Goal: Complete application form

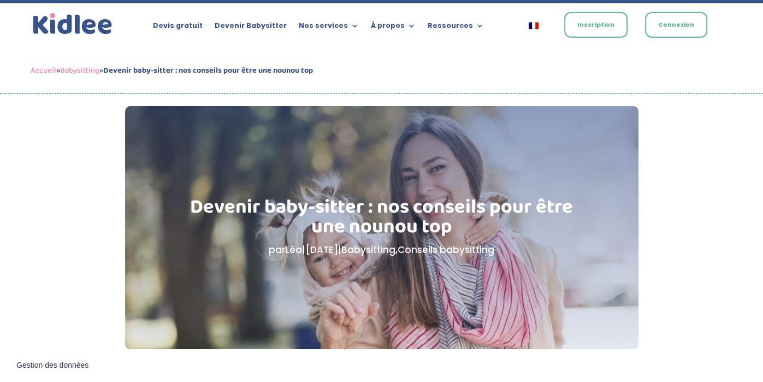
click at [600, 24] on link "Inscription" at bounding box center [595, 25] width 63 height 26
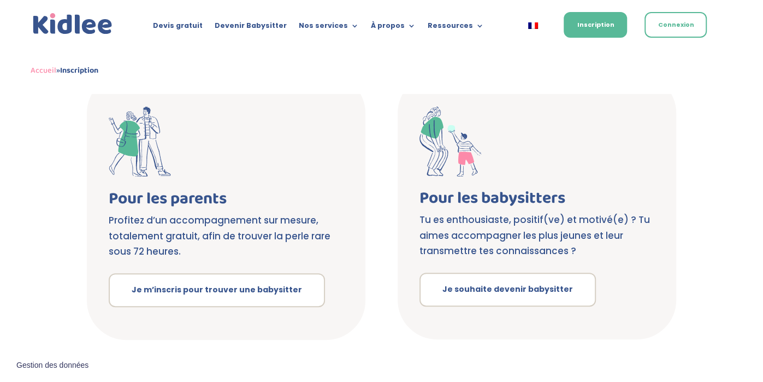
scroll to position [194, 0]
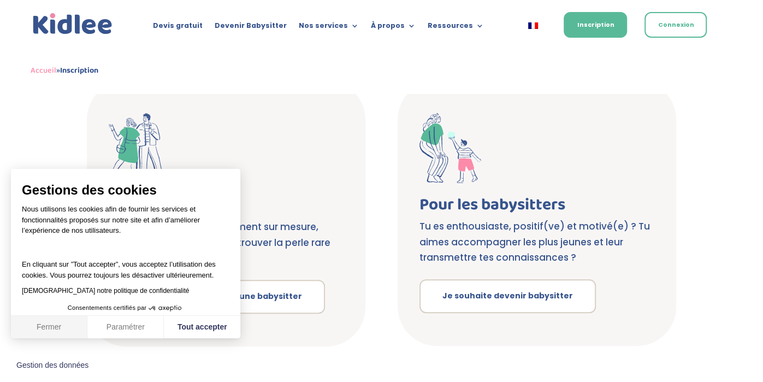
click at [40, 330] on button "Fermer" at bounding box center [49, 326] width 76 height 23
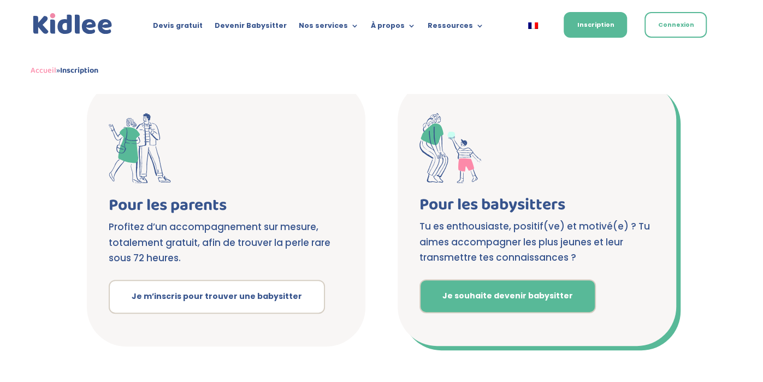
click at [480, 303] on link "Je souhaite devenir babysitter" at bounding box center [507, 296] width 176 height 34
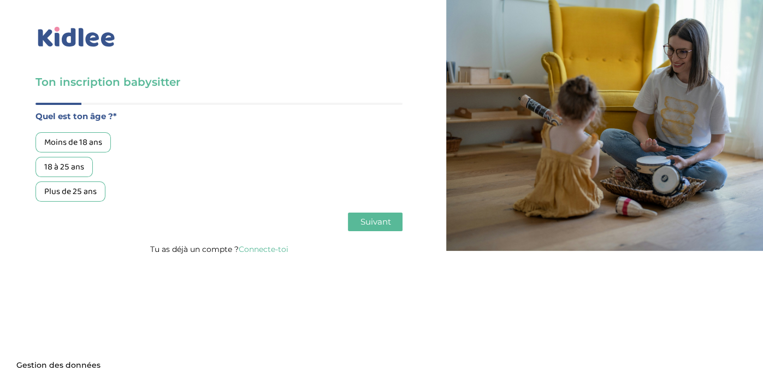
click at [54, 137] on div "Moins de 18 ans" at bounding box center [72, 142] width 75 height 20
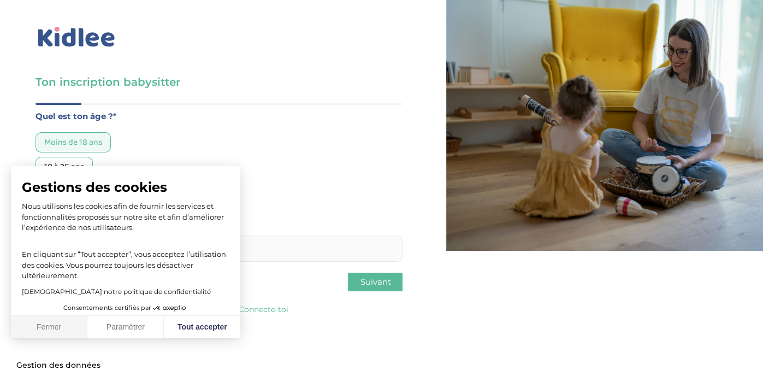
click at [53, 329] on button "Fermer" at bounding box center [49, 326] width 76 height 23
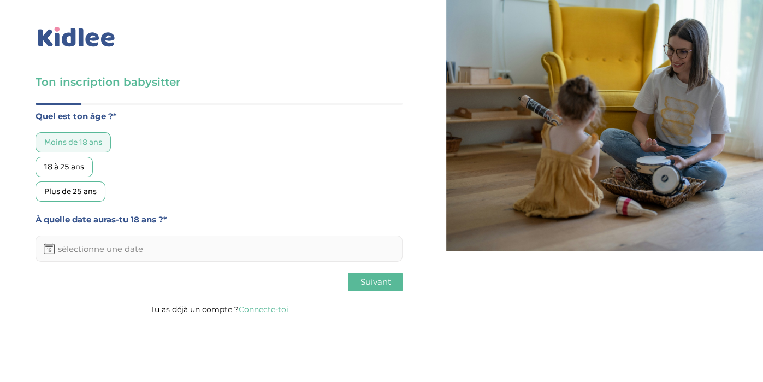
click at [81, 252] on input "text" at bounding box center [218, 248] width 367 height 26
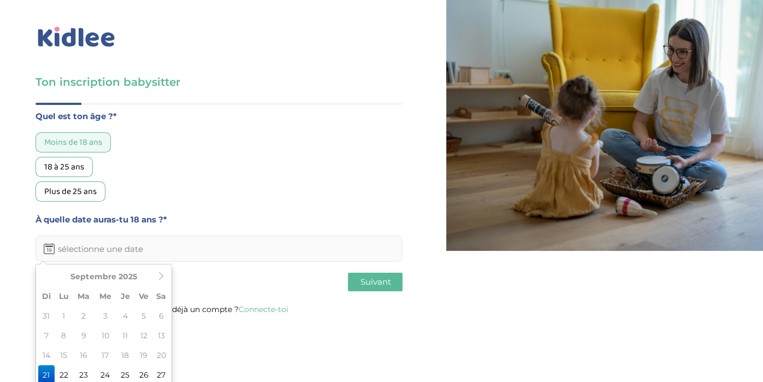
click at [385, 289] on button "Suivant" at bounding box center [375, 281] width 55 height 19
